Goal: Information Seeking & Learning: Learn about a topic

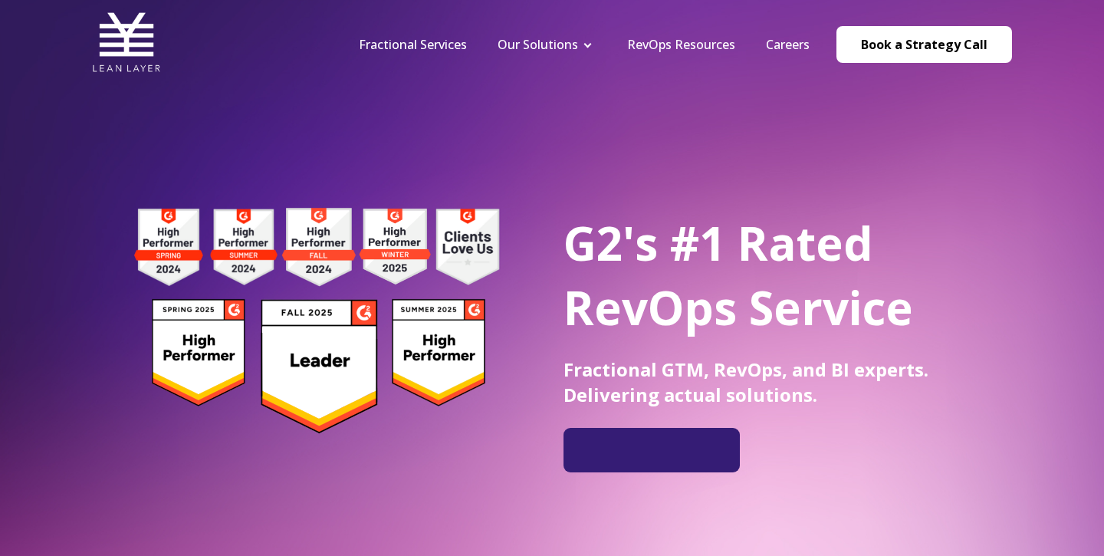
click at [440, 55] on nav "Fractional Services Our Solutions Revenue Tech Revenue Analytics Revenue Strate…" at bounding box center [678, 44] width 669 height 73
click at [429, 39] on link "Fractional Services" at bounding box center [413, 44] width 108 height 17
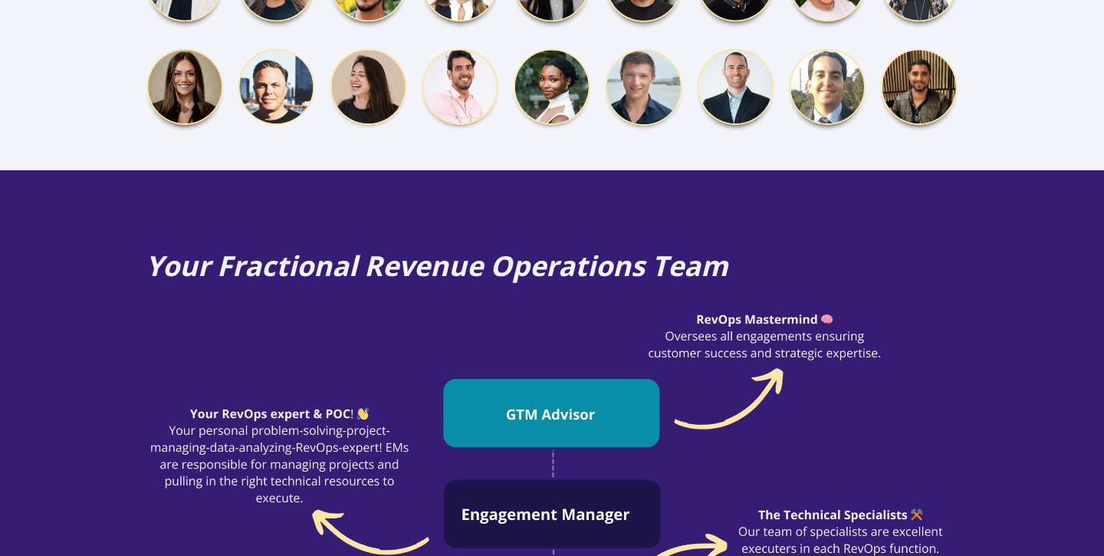
scroll to position [956, 0]
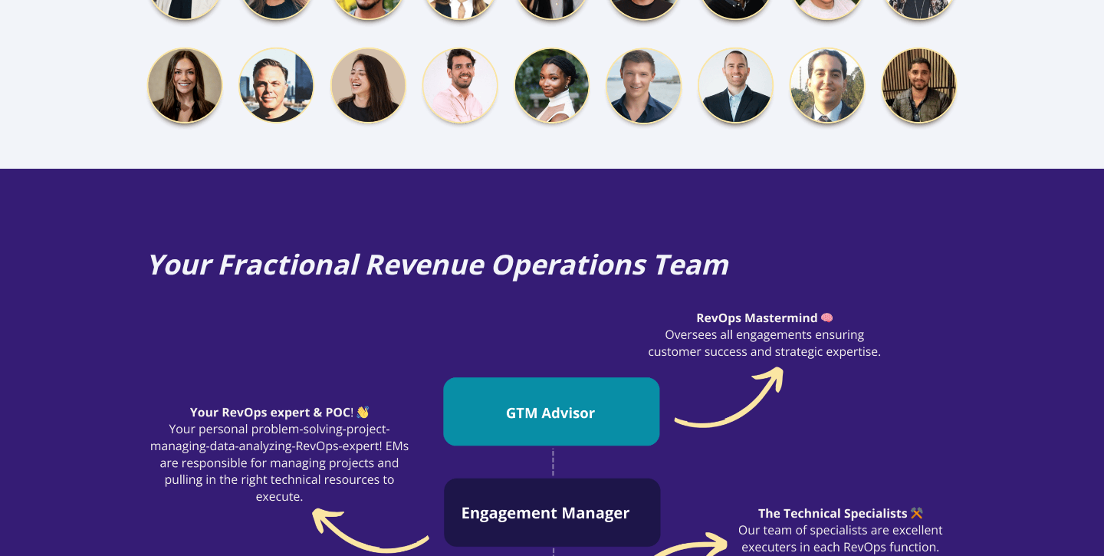
click at [1001, 362] on div "Your Fractional Revenue Operations Team" at bounding box center [552, 462] width 1104 height 587
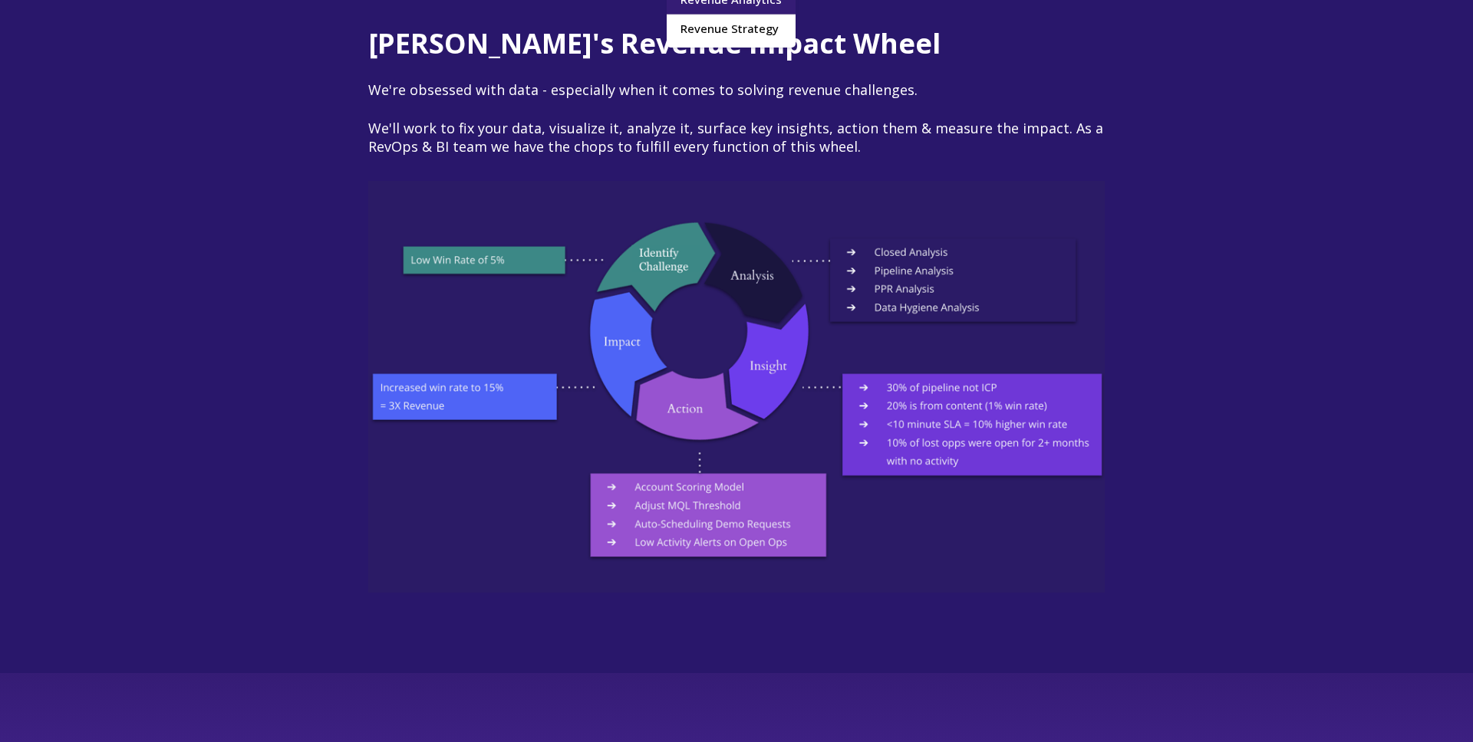
scroll to position [2118, 0]
